Goal: Find specific page/section: Find specific page/section

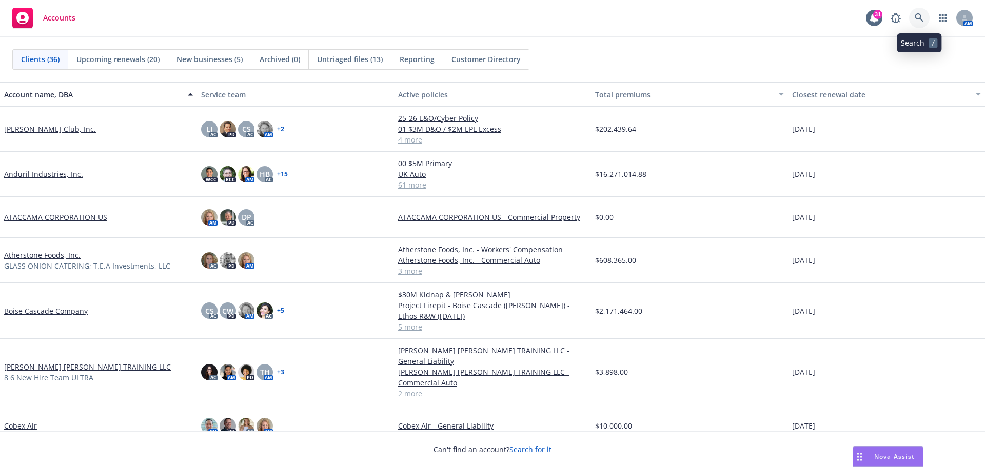
click at [922, 21] on icon at bounding box center [919, 17] width 9 height 9
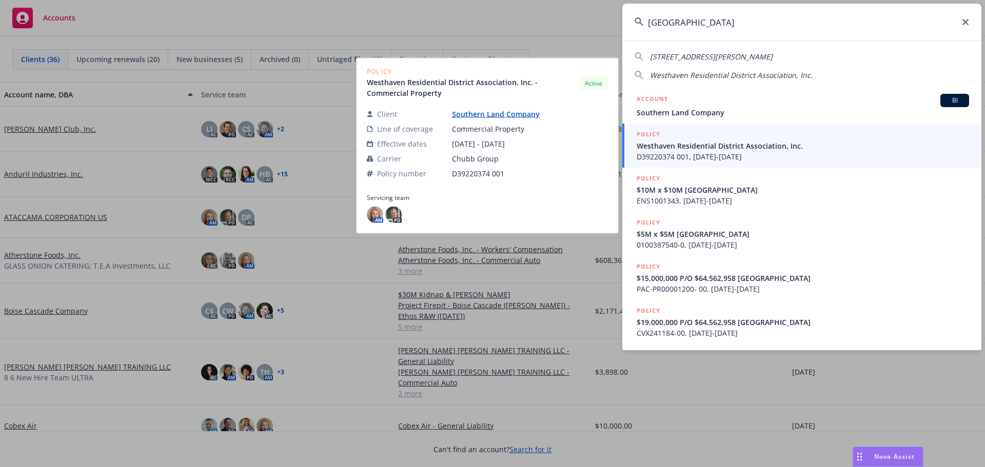
type input "[GEOGRAPHIC_DATA]"
click at [708, 147] on span "Westhaven Residential District Association, Inc." at bounding box center [803, 146] width 332 height 11
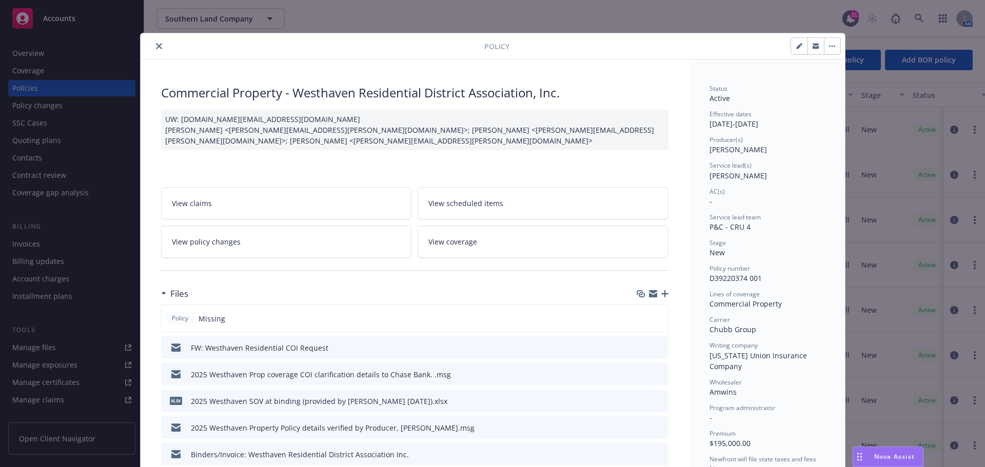
click at [156, 45] on icon "close" at bounding box center [159, 46] width 6 height 6
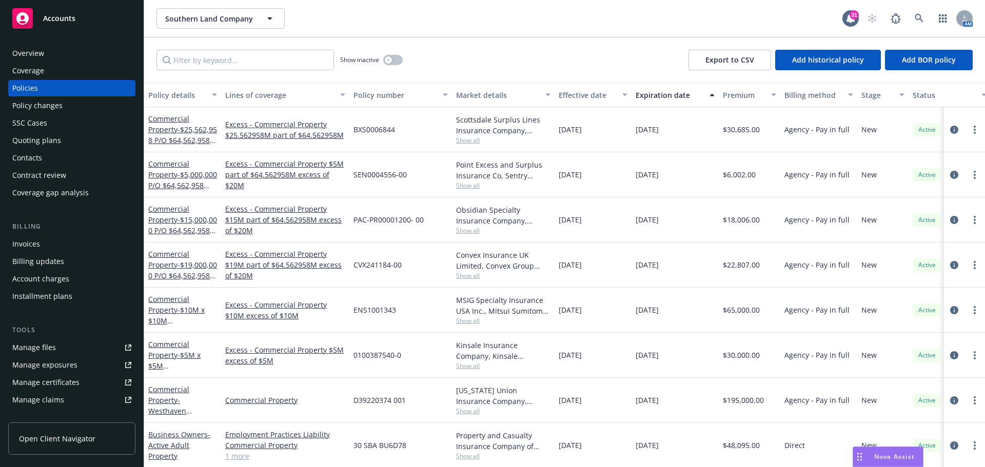
click at [44, 58] on div "Overview" at bounding box center [71, 53] width 119 height 16
